Goal: Information Seeking & Learning: Learn about a topic

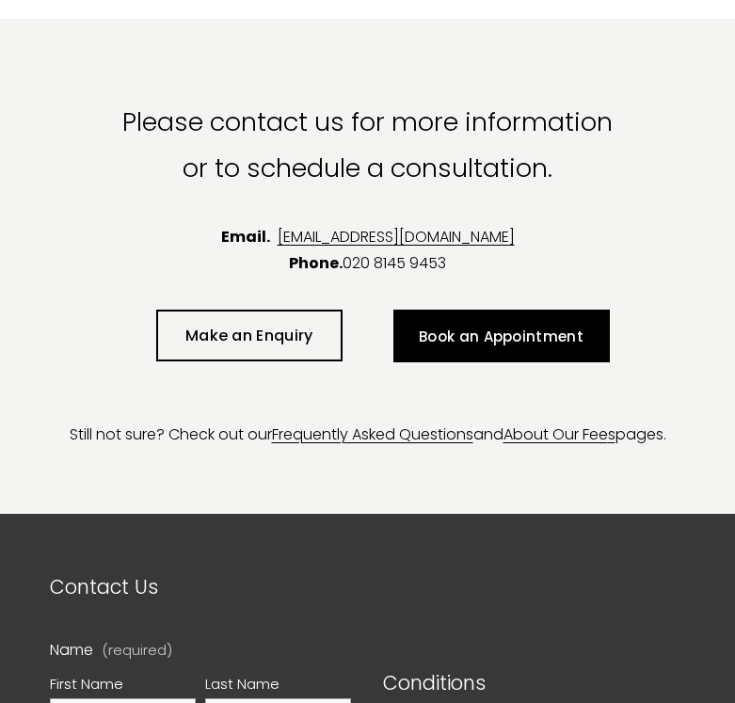
scroll to position [3712, 0]
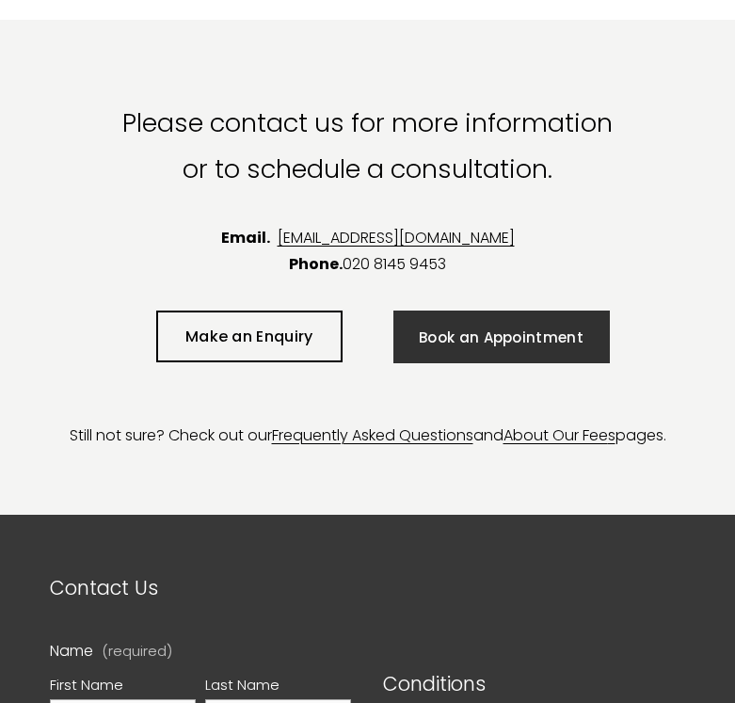
click at [541, 338] on link "Book an Appointment" at bounding box center [502, 337] width 217 height 53
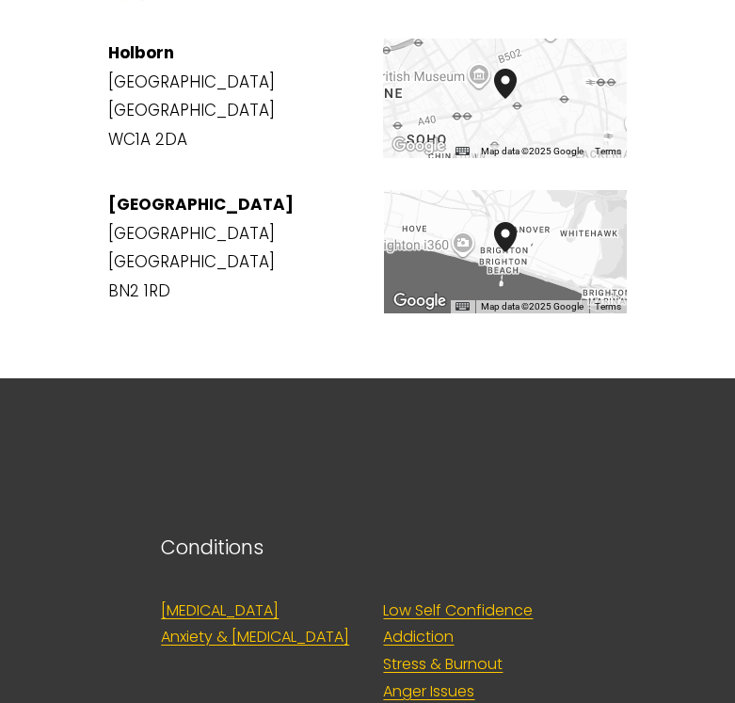
scroll to position [2260, 0]
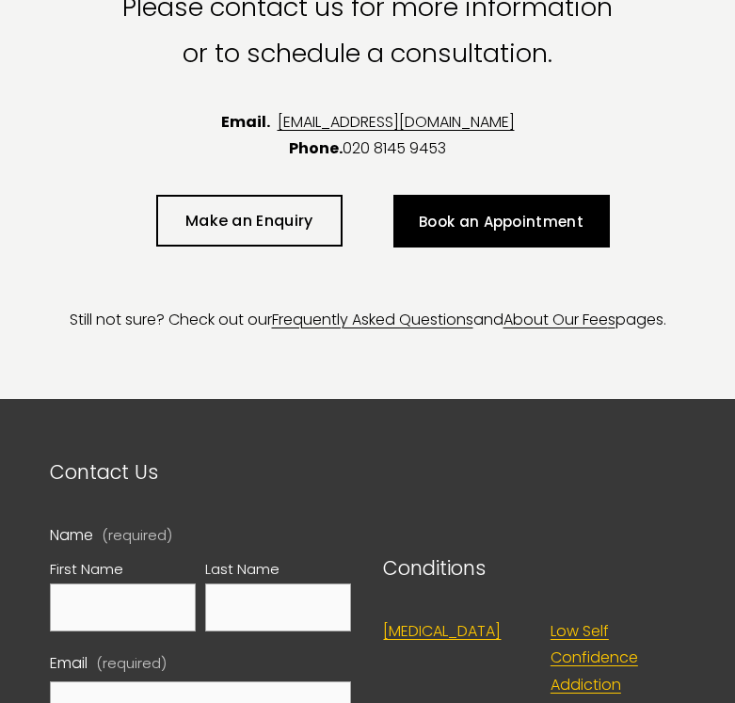
scroll to position [3828, 0]
click at [278, 264] on div "Still not sure? Check out our Frequently Asked Questions and About Our Fee s pa…" at bounding box center [367, 307] width 723 height 87
click at [592, 309] on link "About Our Fee" at bounding box center [556, 320] width 105 height 22
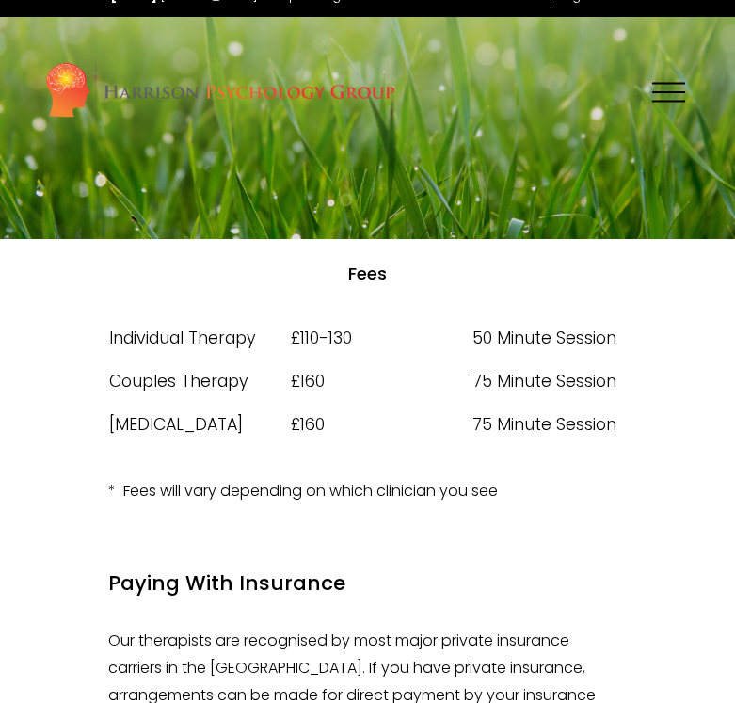
scroll to position [25, 0]
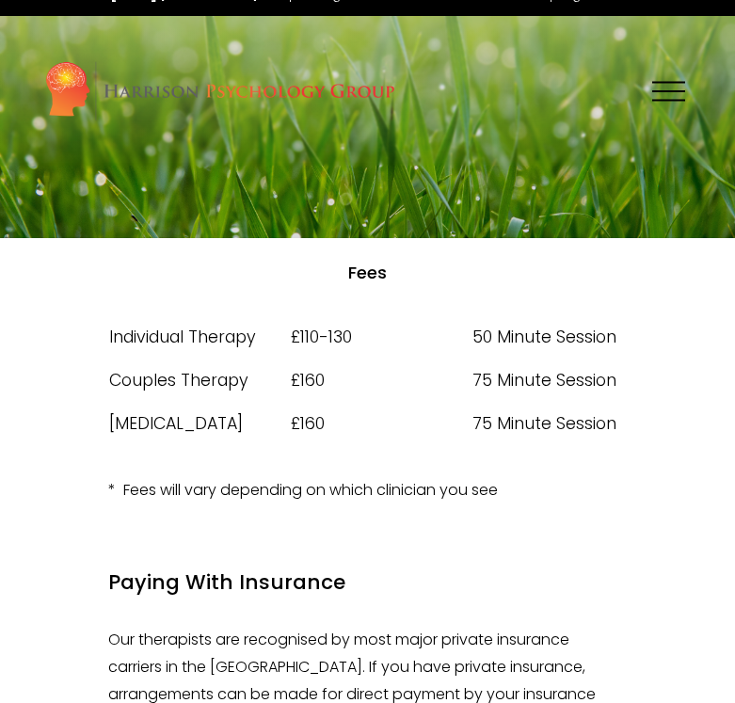
click at [407, 372] on td "£160" at bounding box center [381, 380] width 182 height 43
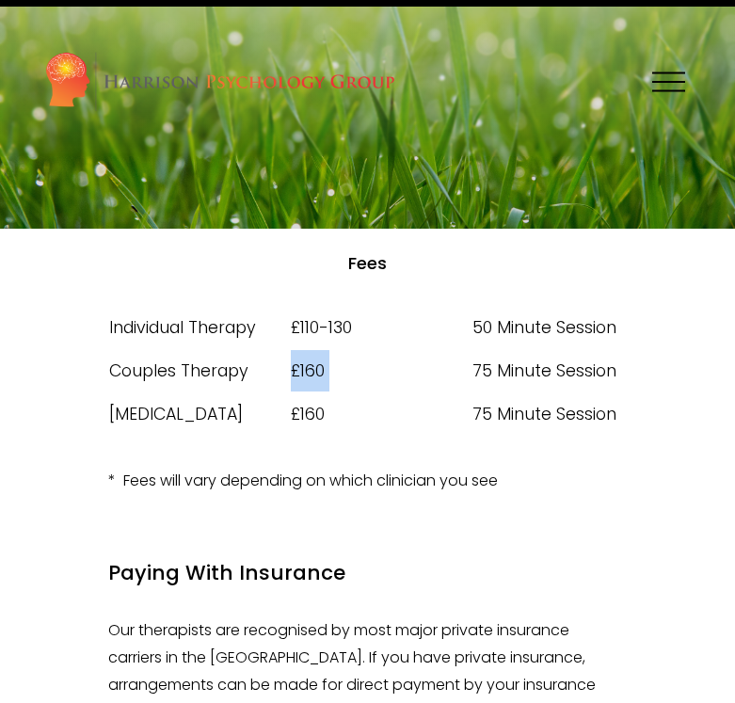
scroll to position [34, 0]
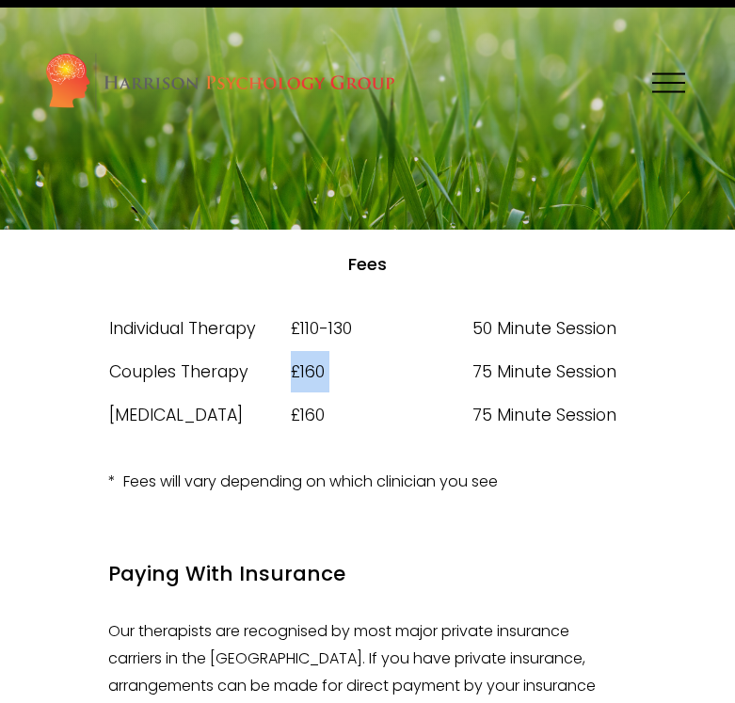
click at [407, 372] on td "£160" at bounding box center [381, 371] width 182 height 43
click at [694, 102] on div "Skip to Content Home Team" at bounding box center [367, 83] width 735 height 150
click at [686, 100] on button "Open Menu Close Menu" at bounding box center [669, 82] width 44 height 35
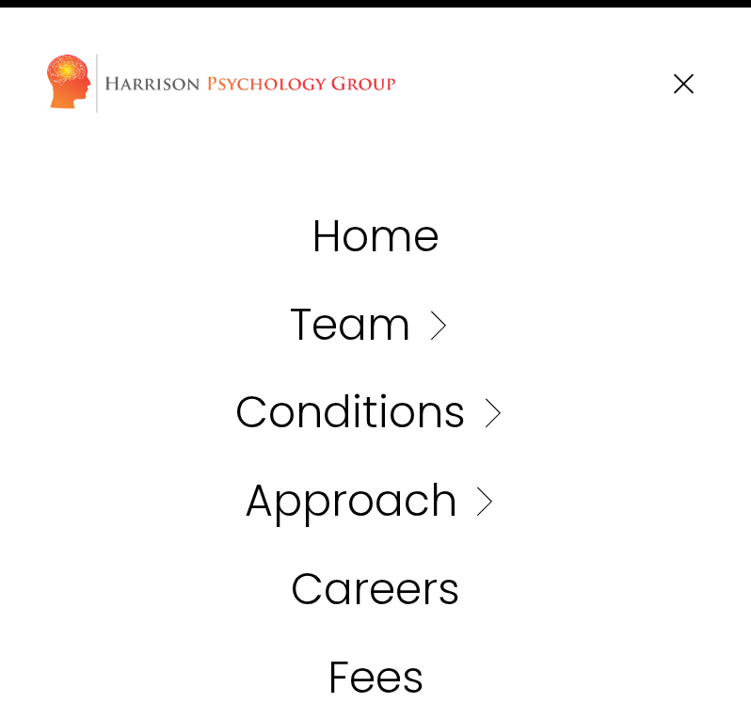
click at [685, 102] on div "Home Team Our Team" at bounding box center [375, 83] width 661 height 61
click at [683, 94] on div at bounding box center [684, 83] width 33 height 33
